Goal: Task Accomplishment & Management: Complete application form

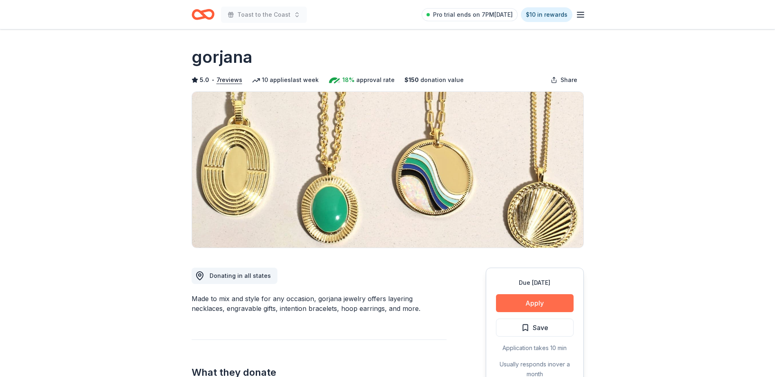
click at [540, 299] on button "Apply" at bounding box center [535, 303] width 78 height 18
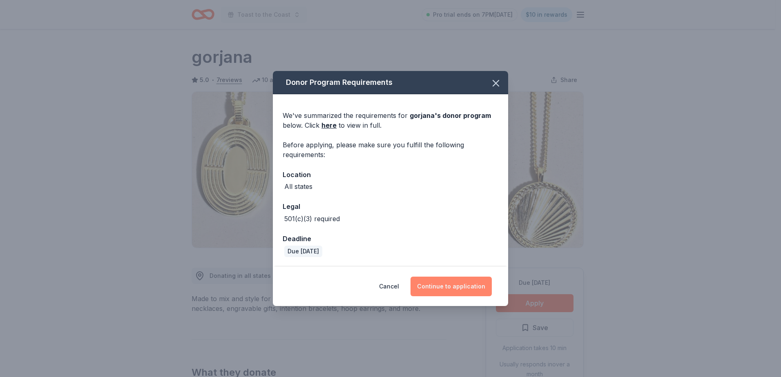
click at [448, 283] on button "Continue to application" at bounding box center [450, 287] width 81 height 20
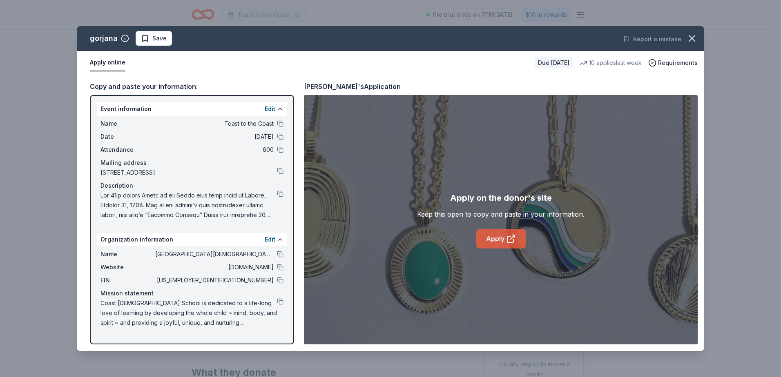
click at [494, 239] on link "Apply" at bounding box center [500, 239] width 49 height 20
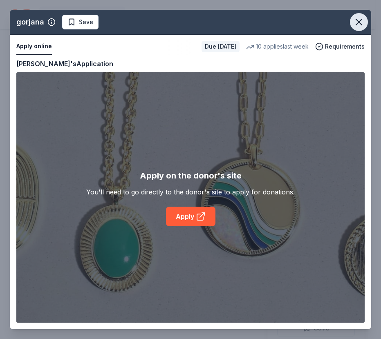
click at [355, 18] on icon "button" at bounding box center [358, 21] width 11 height 11
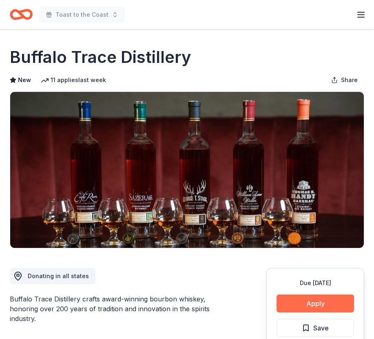
click at [308, 303] on button "Apply" at bounding box center [316, 303] width 78 height 18
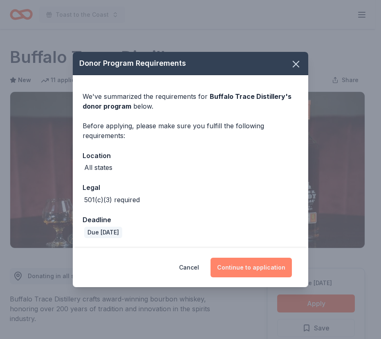
click at [246, 261] on button "Continue to application" at bounding box center [250, 268] width 81 height 20
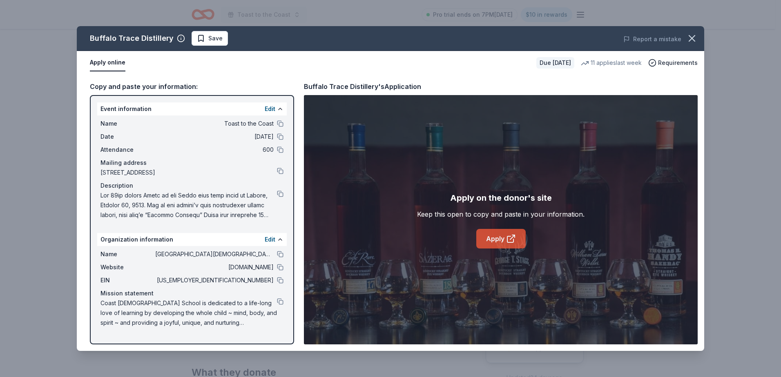
click at [502, 241] on link "Apply" at bounding box center [500, 239] width 49 height 20
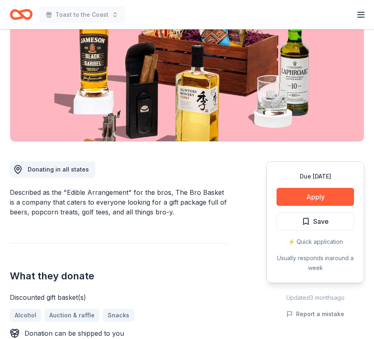
scroll to position [214, 0]
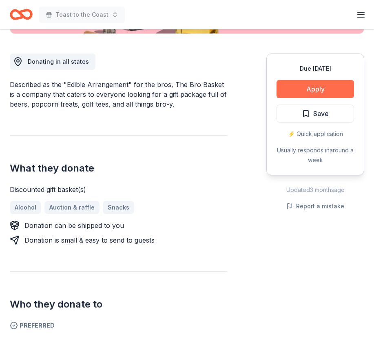
click at [317, 81] on button "Apply" at bounding box center [316, 89] width 78 height 18
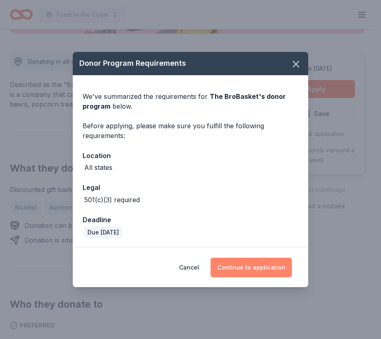
click at [250, 264] on button "Continue to application" at bounding box center [250, 268] width 81 height 20
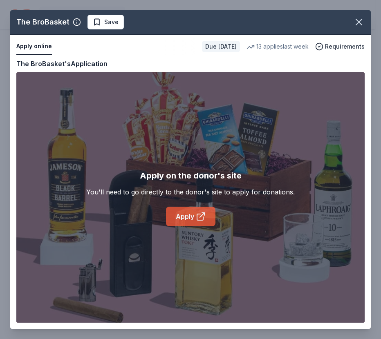
click at [187, 220] on link "Apply" at bounding box center [190, 217] width 49 height 20
click at [358, 20] on icon "button" at bounding box center [358, 21] width 11 height 11
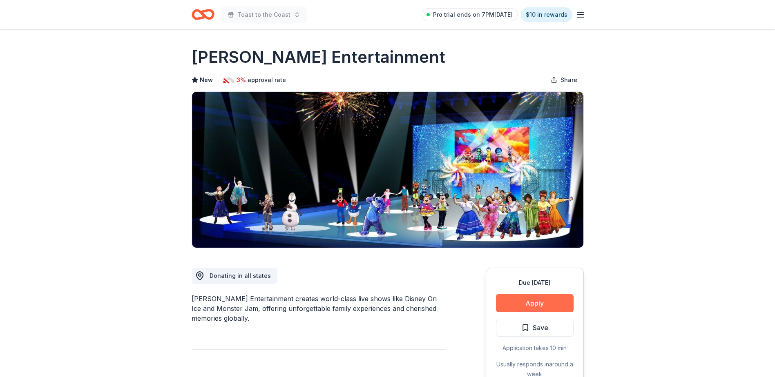
click at [527, 306] on button "Apply" at bounding box center [535, 303] width 78 height 18
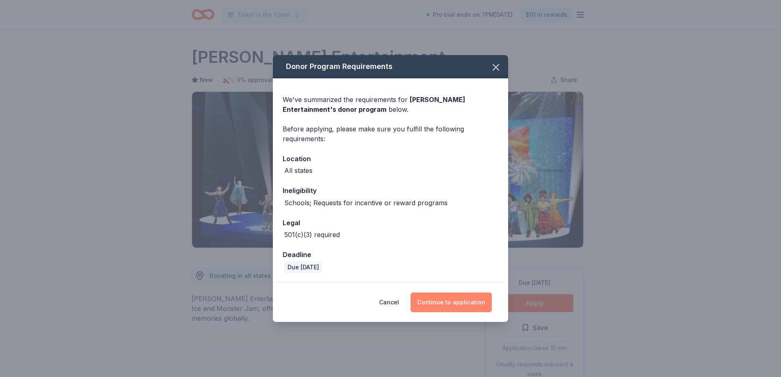
click at [450, 303] on button "Continue to application" at bounding box center [450, 303] width 81 height 20
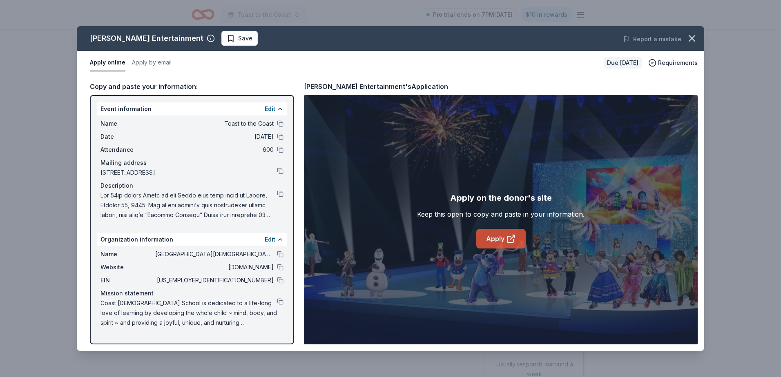
click at [495, 237] on link "Apply" at bounding box center [500, 239] width 49 height 20
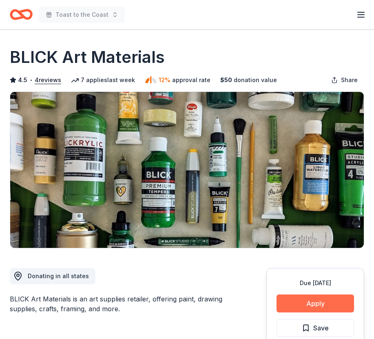
click at [313, 304] on button "Apply" at bounding box center [316, 303] width 78 height 18
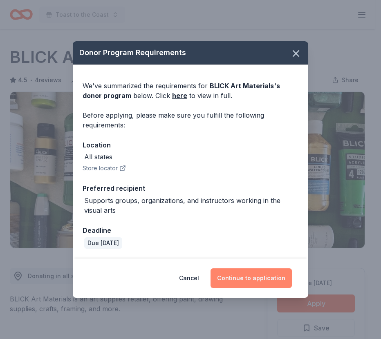
click at [251, 276] on button "Continue to application" at bounding box center [250, 278] width 81 height 20
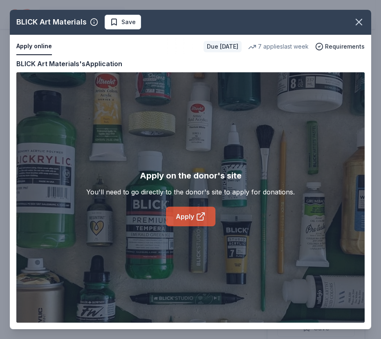
click at [193, 220] on link "Apply" at bounding box center [190, 217] width 49 height 20
